Goal: Transaction & Acquisition: Purchase product/service

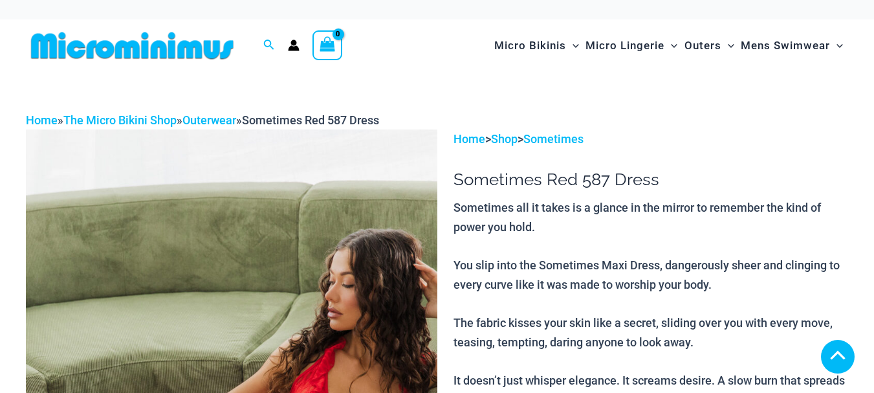
scroll to position [259, 0]
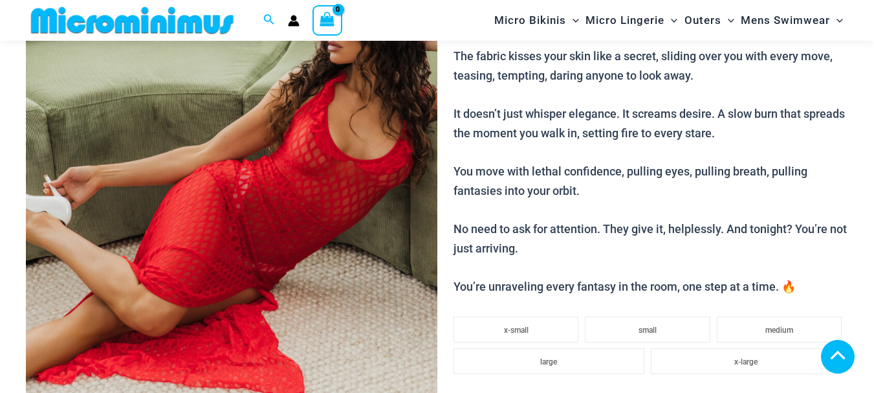
click at [314, 203] on img at bounding box center [232, 171] width 412 height 617
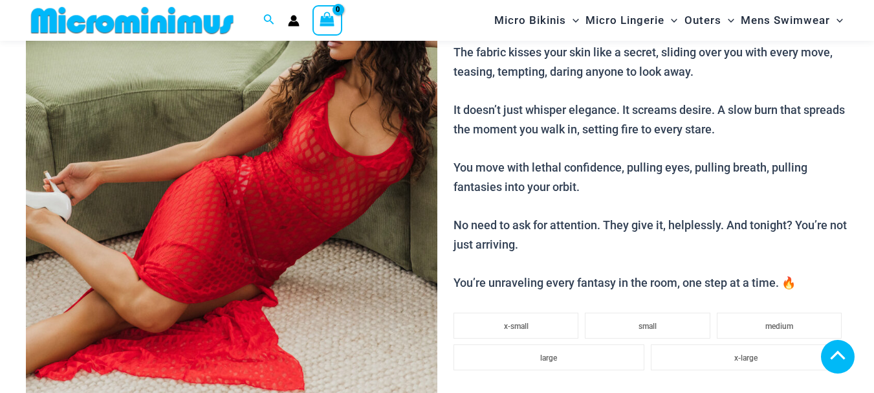
click at [314, 203] on img at bounding box center [232, 167] width 412 height 617
type input "**********"
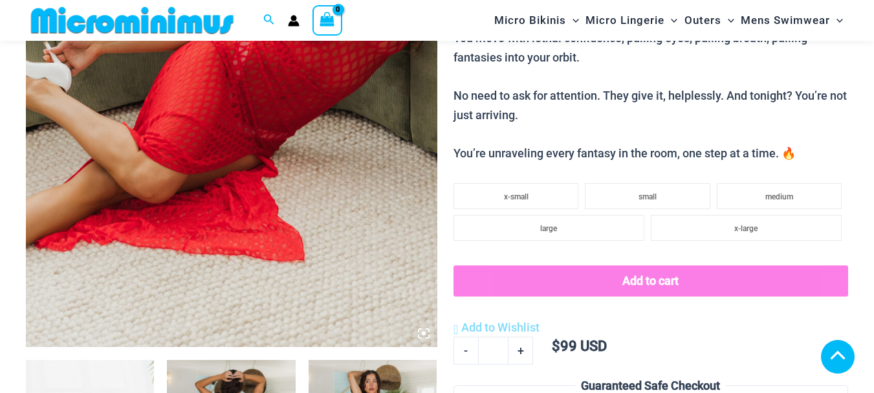
click at [249, 135] on img at bounding box center [232, 38] width 412 height 617
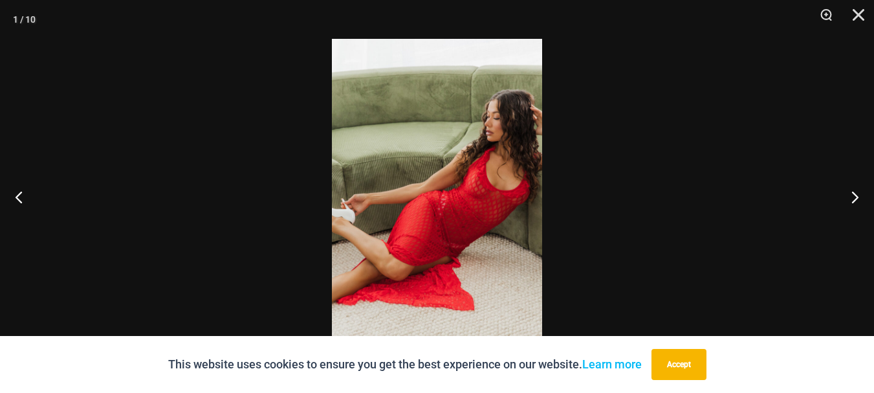
click at [497, 210] on img at bounding box center [437, 196] width 210 height 315
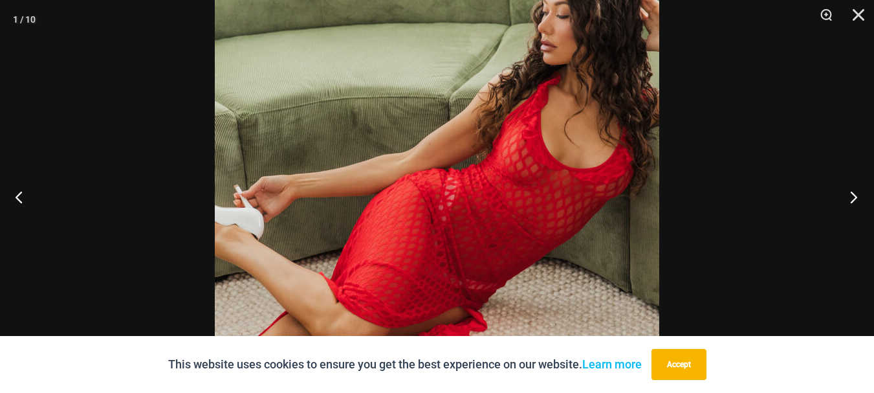
click at [852, 197] on button "Next" at bounding box center [850, 196] width 49 height 65
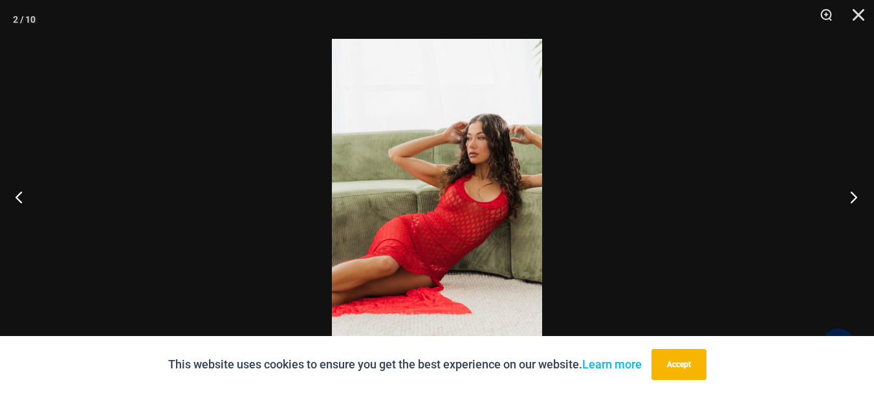
click at [851, 195] on button "Next" at bounding box center [850, 196] width 49 height 65
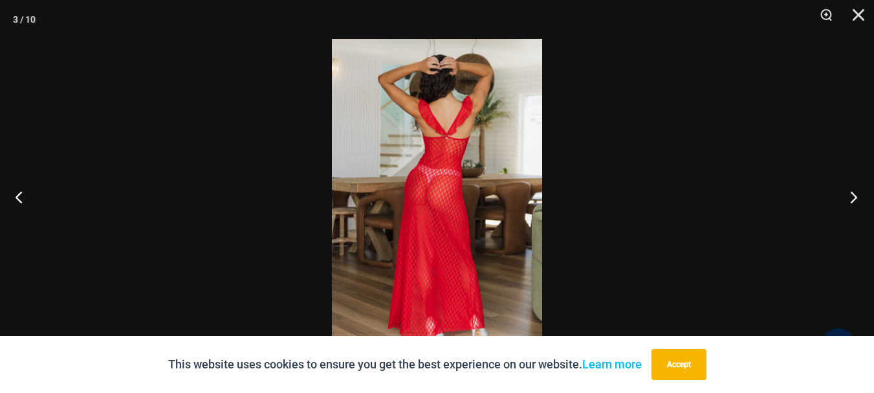
click at [851, 195] on button "Next" at bounding box center [850, 196] width 49 height 65
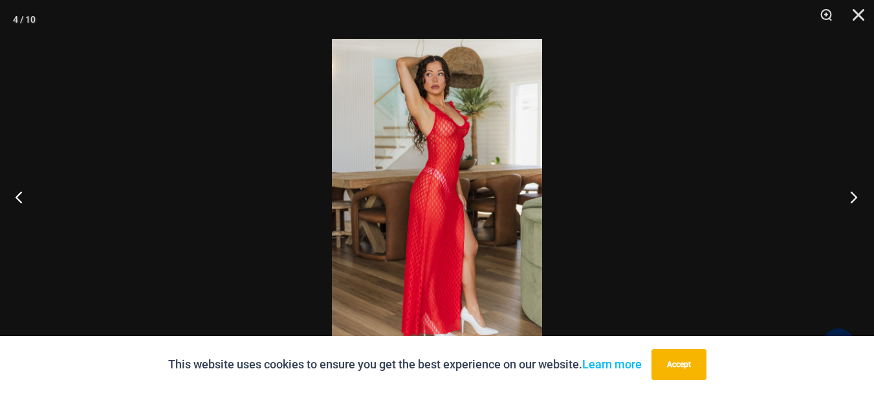
click at [851, 195] on button "Next" at bounding box center [850, 196] width 49 height 65
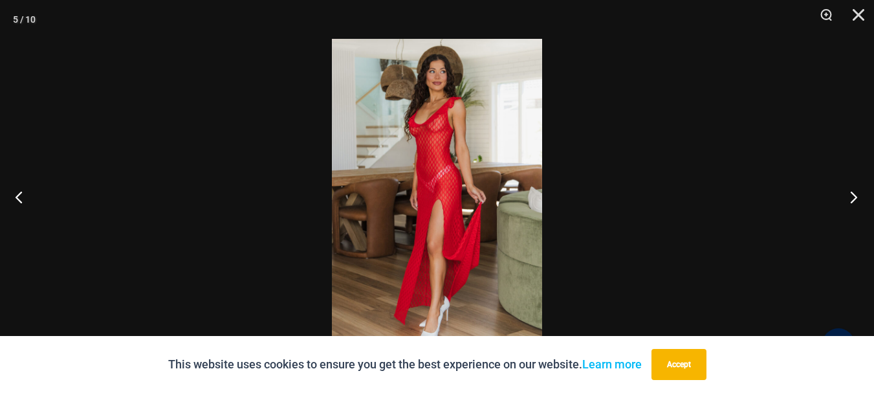
click at [851, 195] on button "Next" at bounding box center [850, 196] width 49 height 65
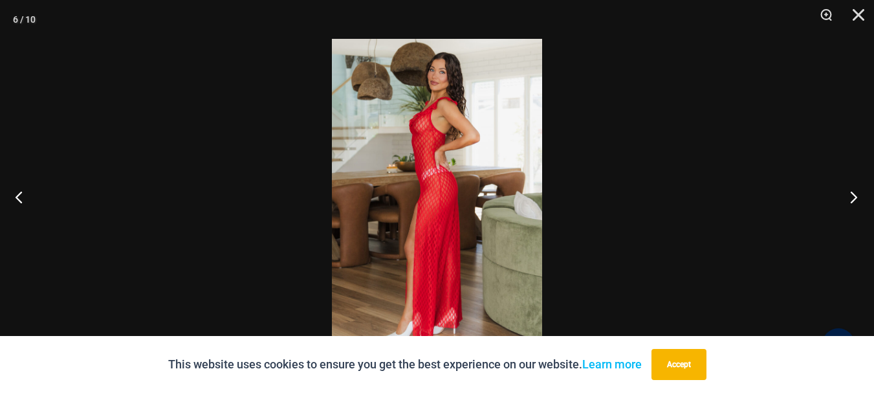
click at [851, 195] on button "Next" at bounding box center [850, 196] width 49 height 65
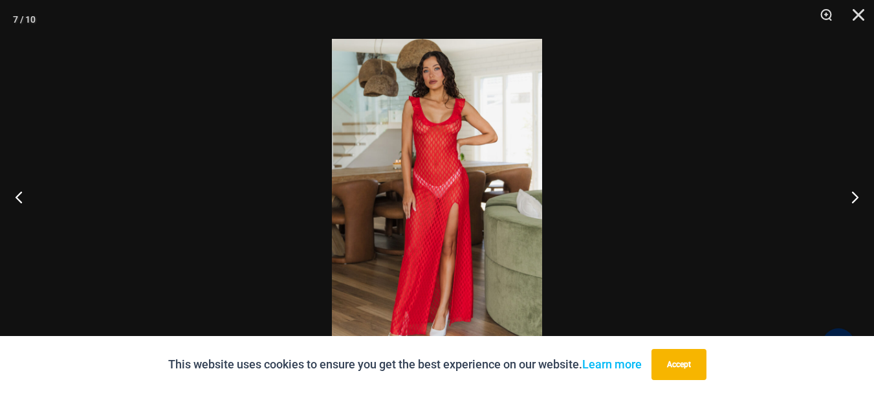
click at [461, 192] on img at bounding box center [437, 196] width 210 height 315
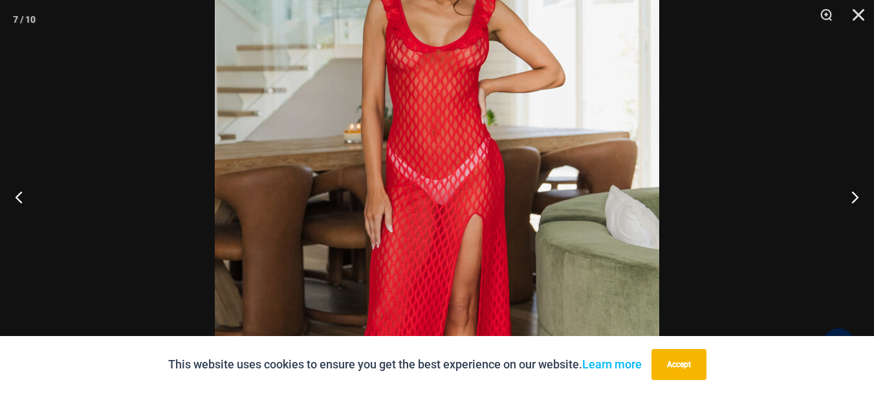
click at [461, 192] on img at bounding box center [437, 201] width 445 height 666
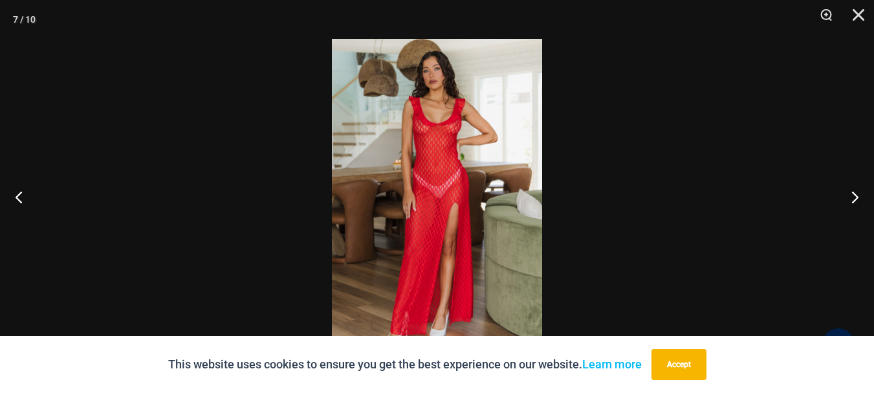
click at [461, 192] on img at bounding box center [437, 196] width 210 height 315
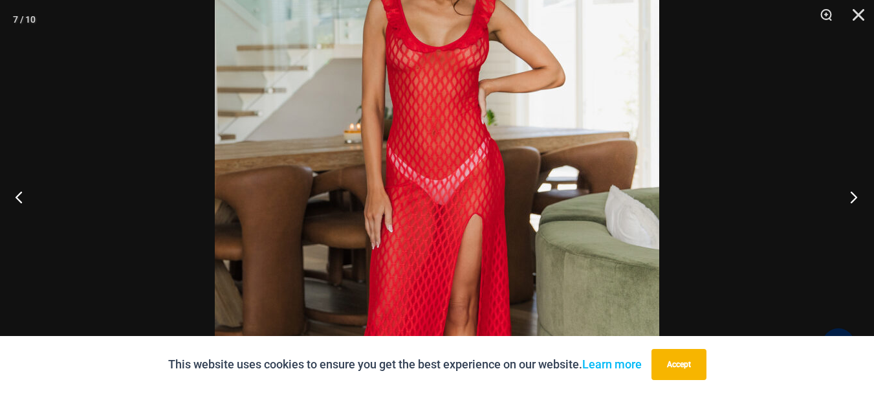
click at [855, 195] on button "Next" at bounding box center [850, 196] width 49 height 65
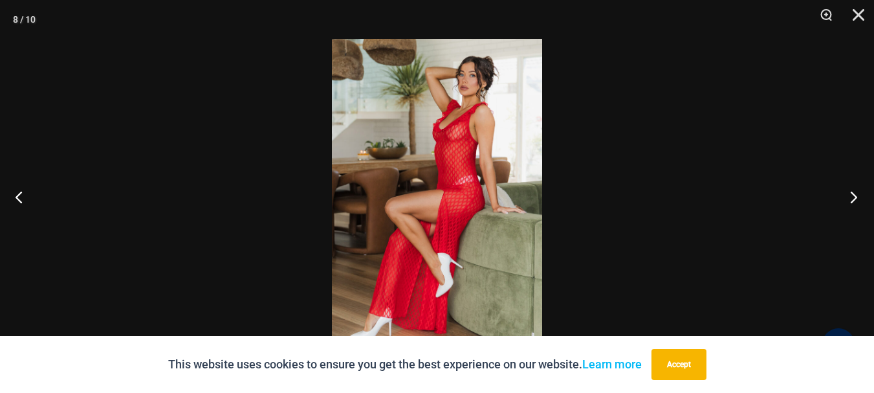
click at [855, 195] on button "Next" at bounding box center [850, 196] width 49 height 65
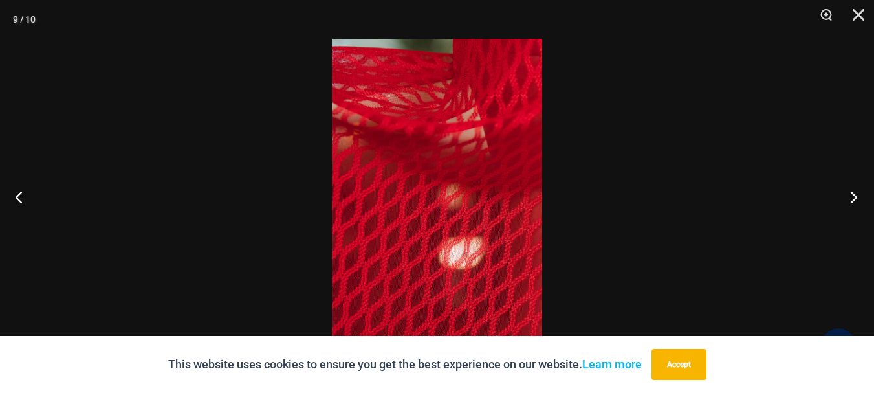
click at [855, 195] on button "Next" at bounding box center [850, 196] width 49 height 65
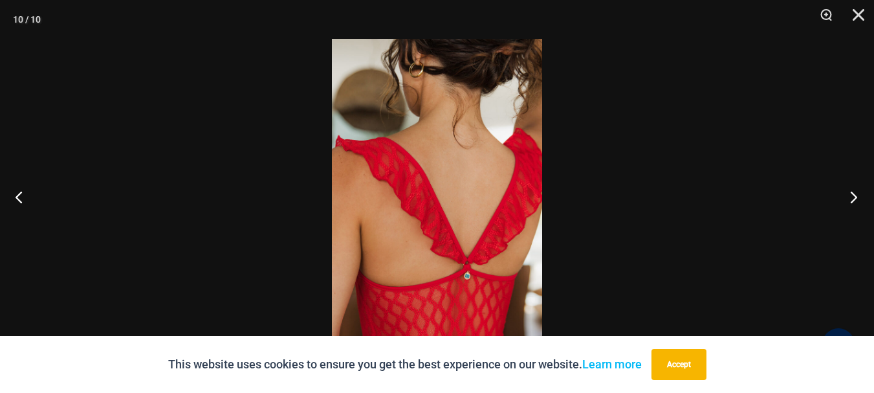
click at [855, 195] on button "Next" at bounding box center [850, 196] width 49 height 65
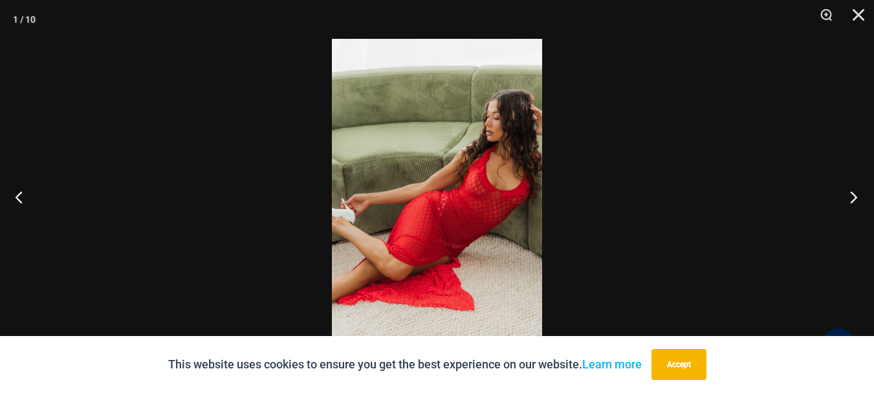
click at [855, 195] on button "Next" at bounding box center [850, 196] width 49 height 65
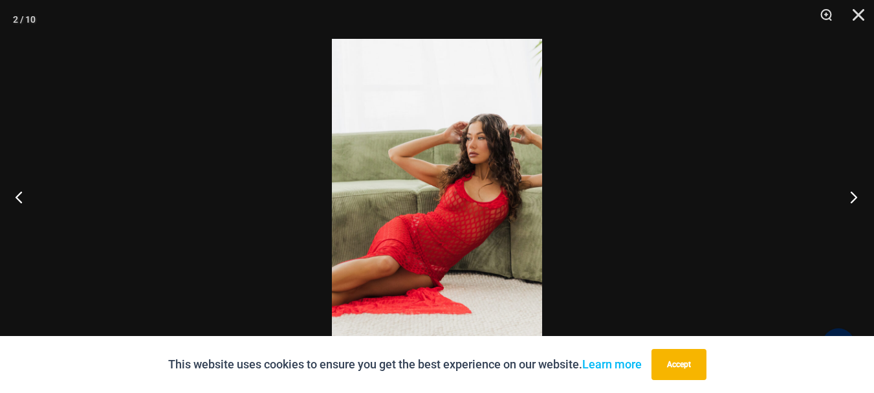
click at [855, 195] on button "Next" at bounding box center [850, 196] width 49 height 65
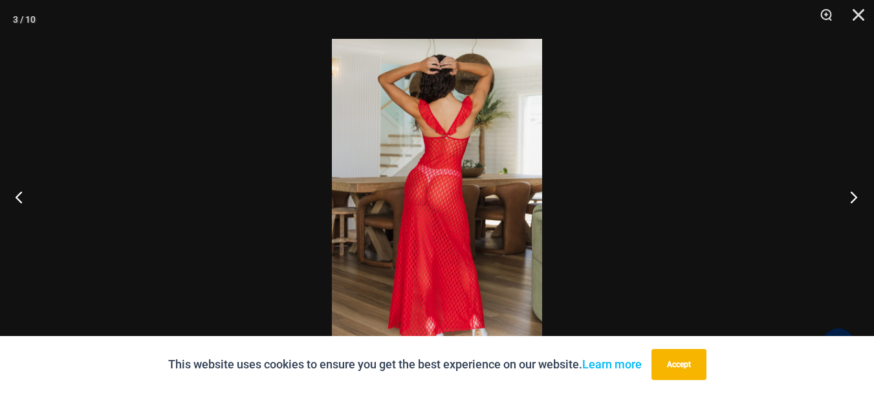
click at [855, 195] on button "Next" at bounding box center [850, 196] width 49 height 65
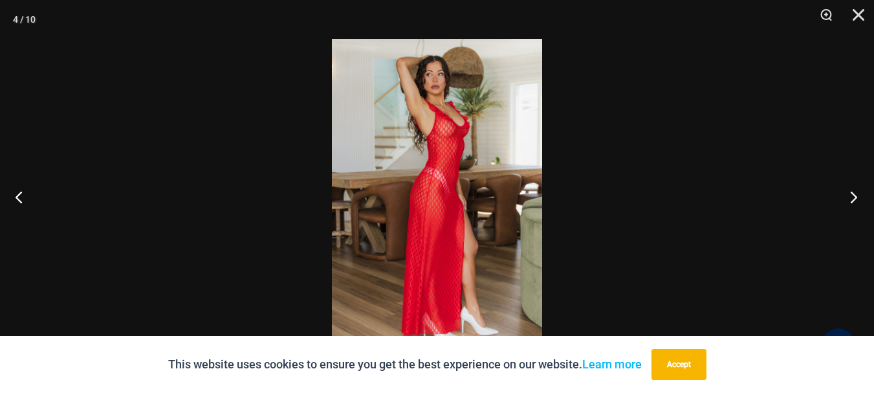
click at [855, 195] on button "Next" at bounding box center [850, 196] width 49 height 65
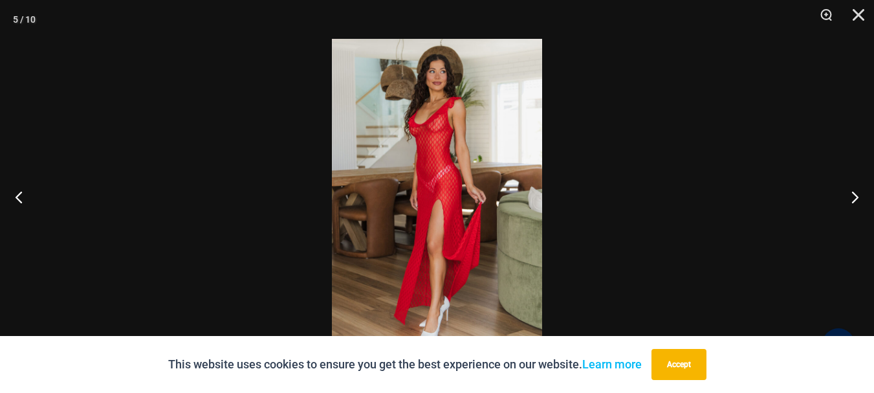
click at [446, 155] on img at bounding box center [437, 196] width 210 height 315
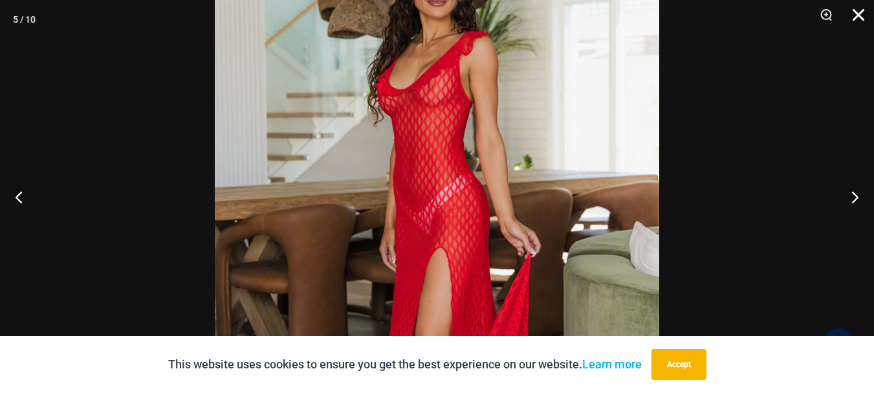
click at [862, 16] on button "Close" at bounding box center [854, 19] width 32 height 39
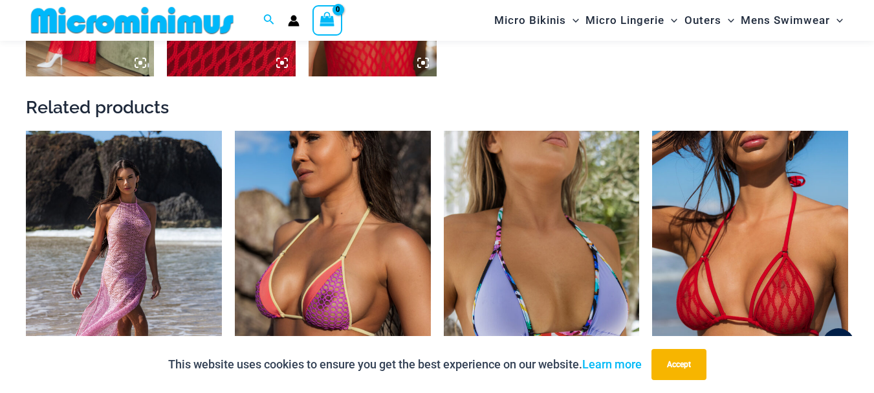
scroll to position [1294, 0]
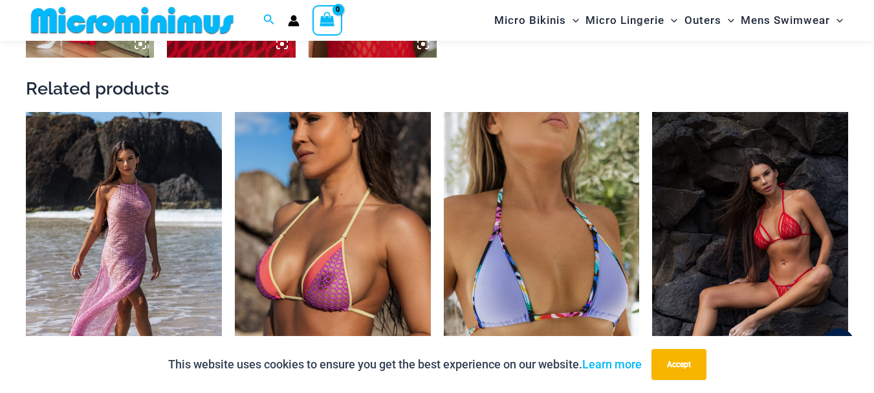
click at [776, 263] on img at bounding box center [750, 258] width 196 height 293
click at [775, 261] on img at bounding box center [750, 258] width 196 height 293
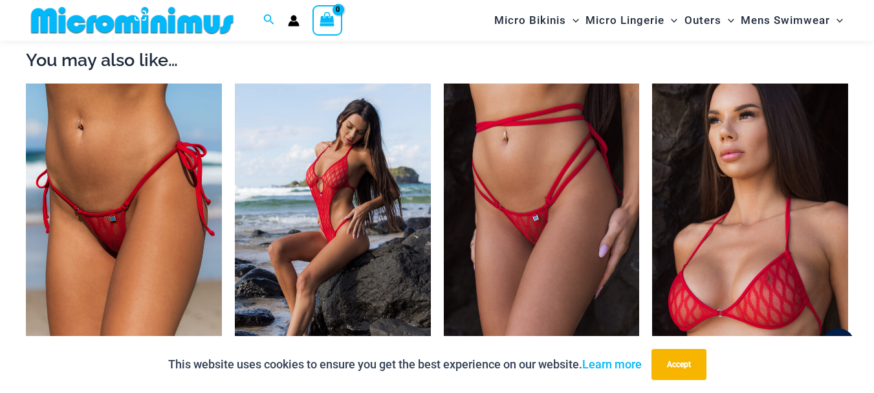
scroll to position [1161, 0]
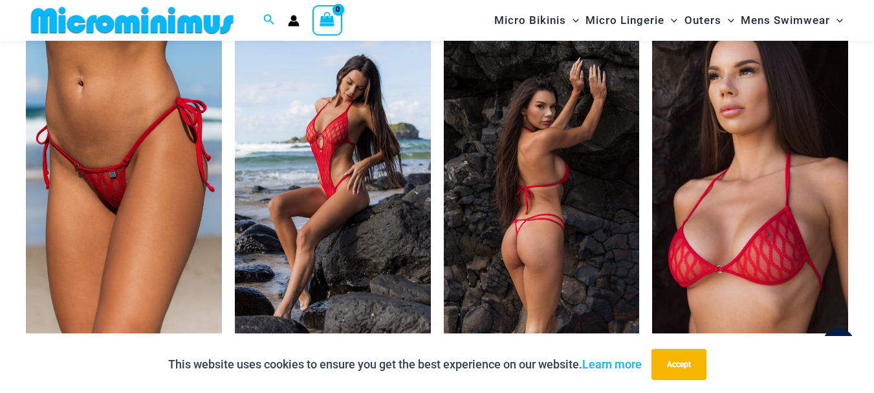
type input "**********"
click at [543, 214] on img at bounding box center [542, 186] width 196 height 294
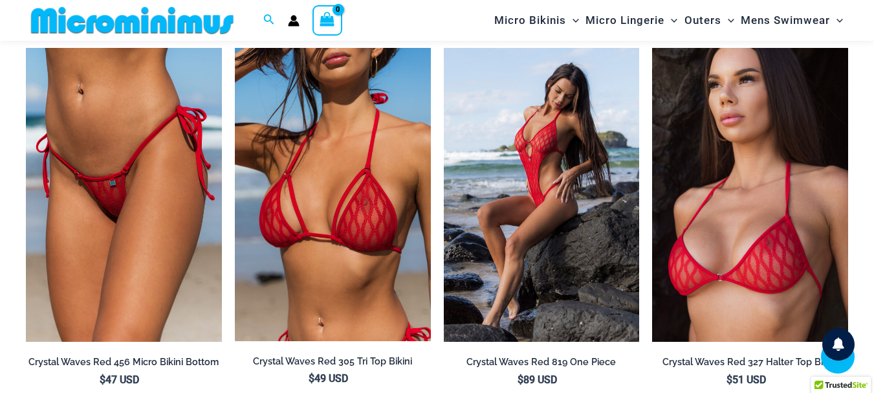
scroll to position [1140, 0]
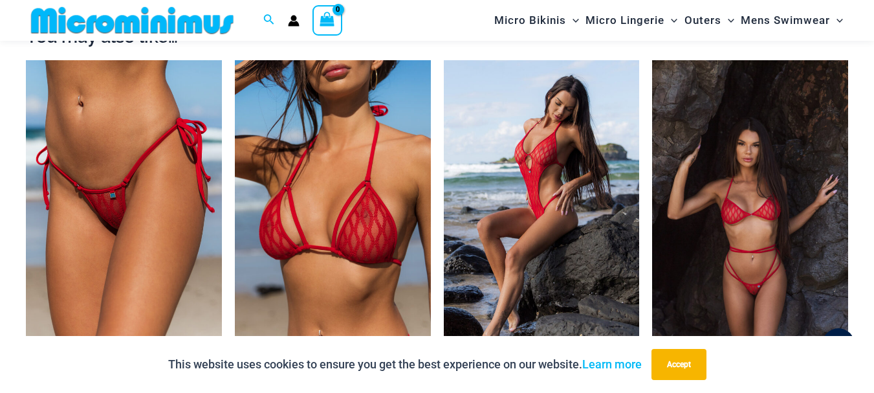
type input "**********"
click at [742, 208] on img at bounding box center [750, 207] width 196 height 294
